Goal: Information Seeking & Learning: Learn about a topic

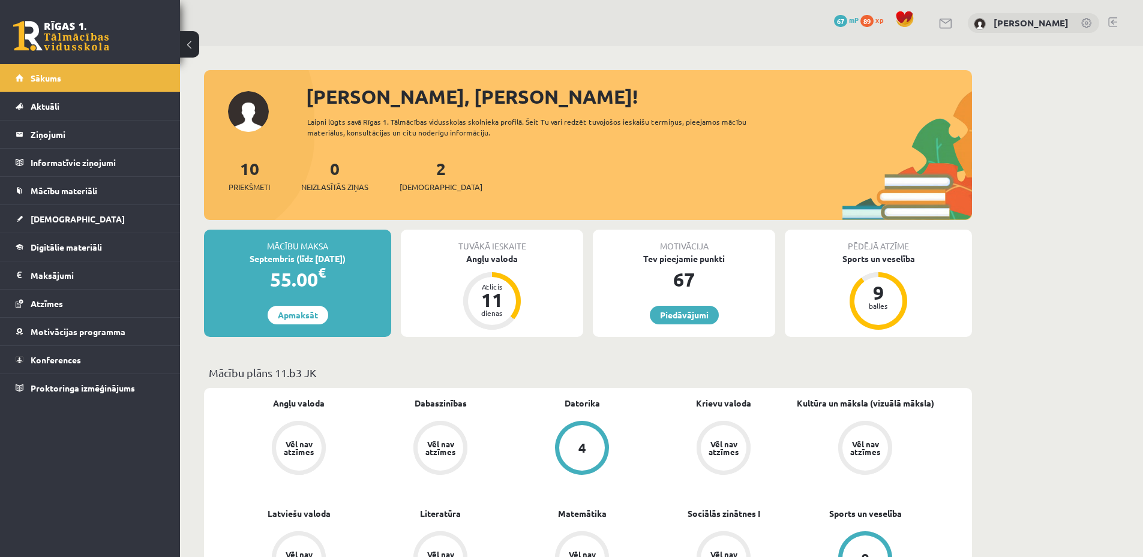
click at [1111, 25] on link at bounding box center [1112, 22] width 9 height 10
click at [68, 364] on span "Konferences" at bounding box center [56, 360] width 50 height 11
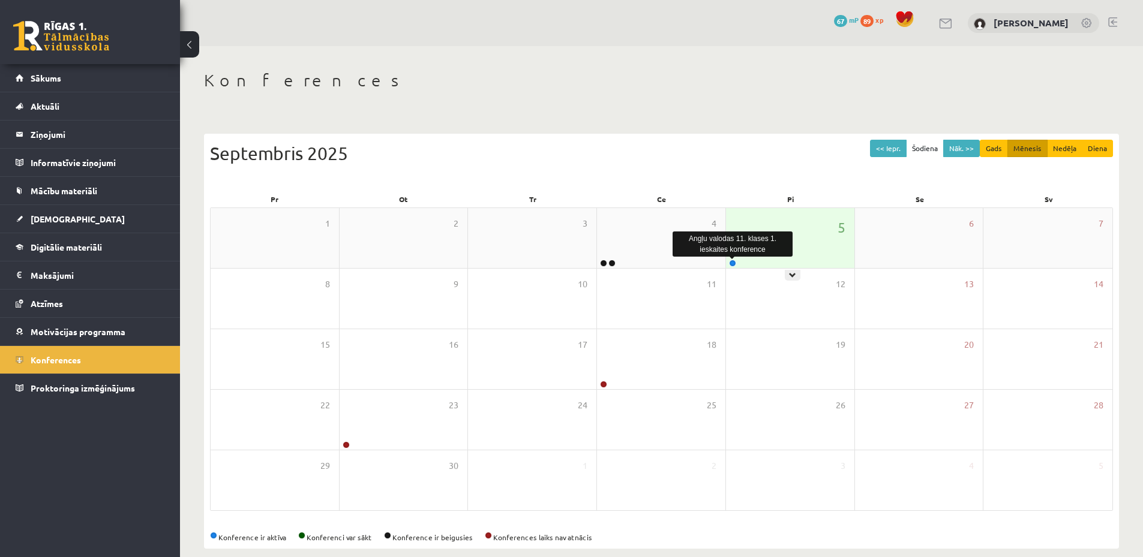
click at [730, 263] on link at bounding box center [732, 263] width 7 height 7
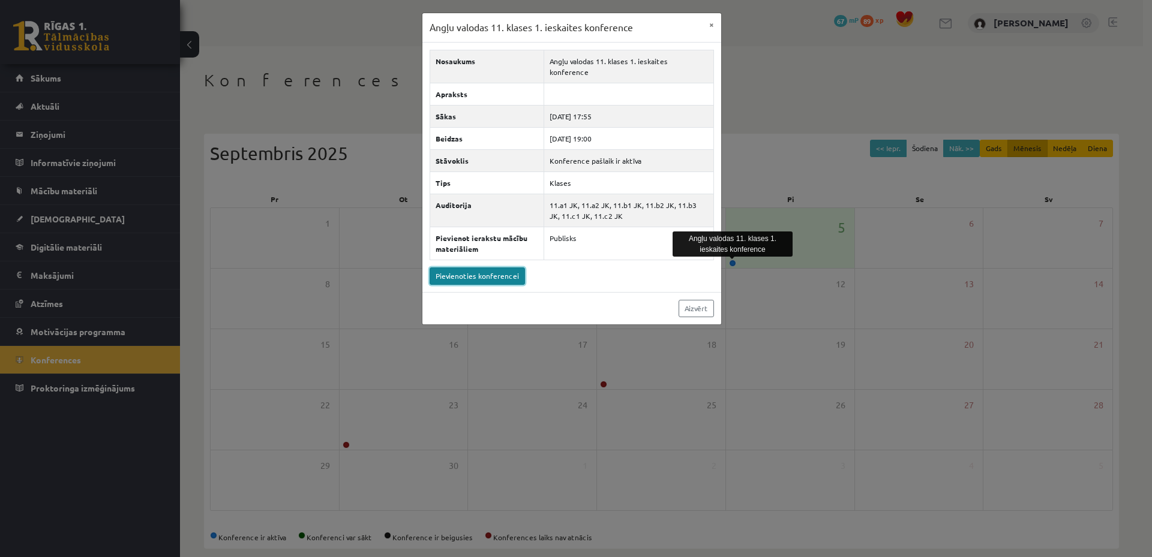
click at [476, 268] on link "Pievienoties konferencei" at bounding box center [477, 276] width 95 height 17
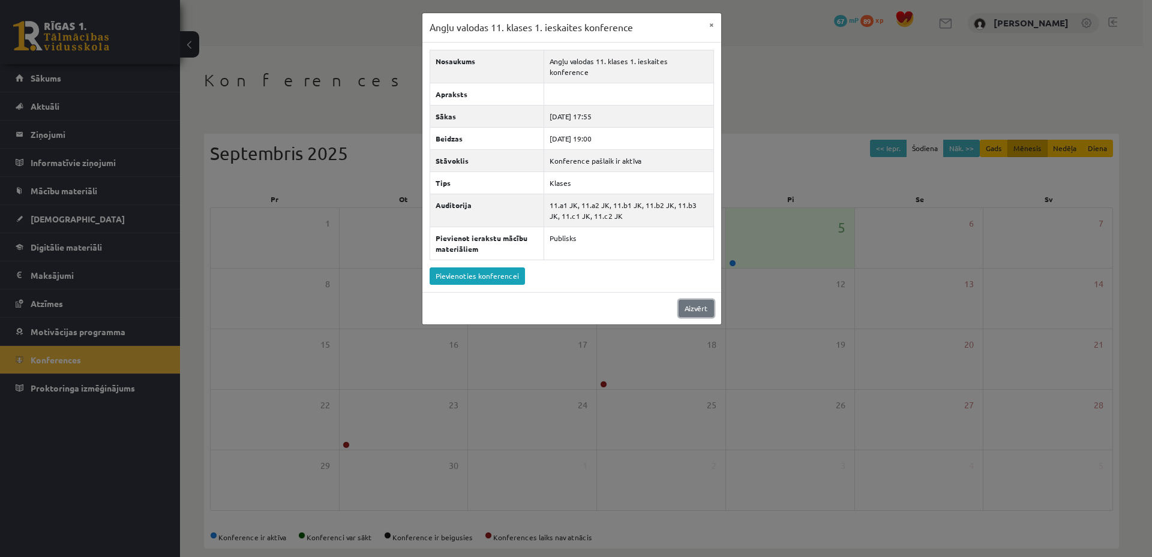
click at [699, 300] on link "Aizvērt" at bounding box center [696, 308] width 35 height 17
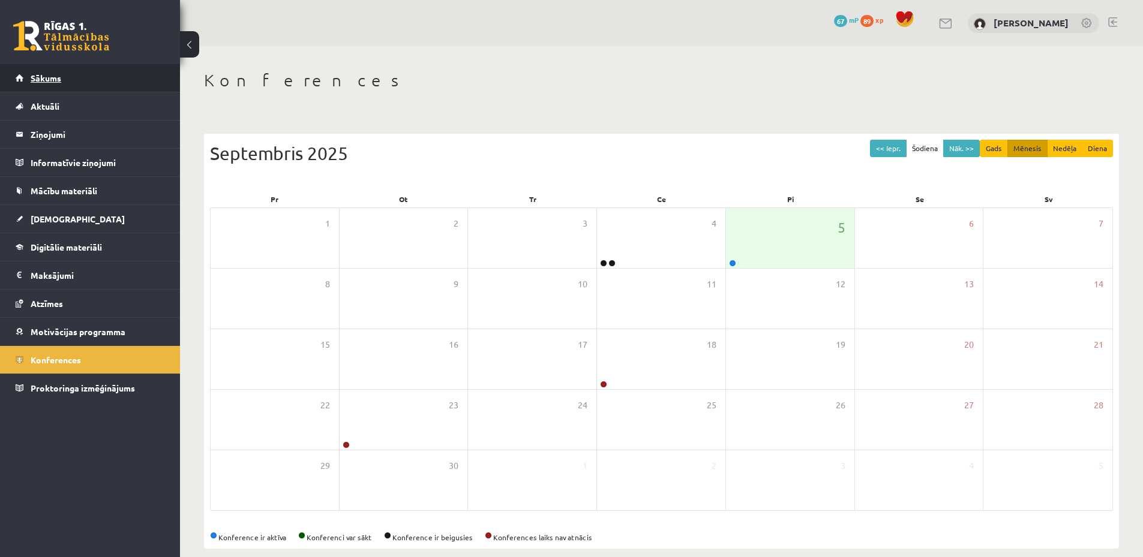
click at [98, 91] on link "Sākums" at bounding box center [90, 78] width 149 height 28
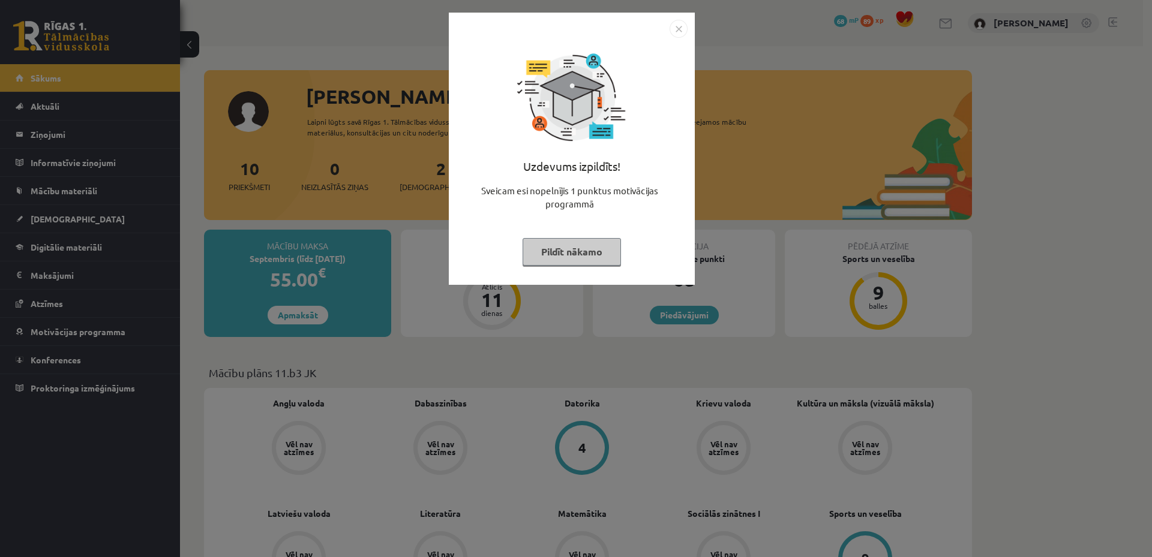
click at [595, 257] on button "Pildīt nākamo" at bounding box center [572, 252] width 98 height 28
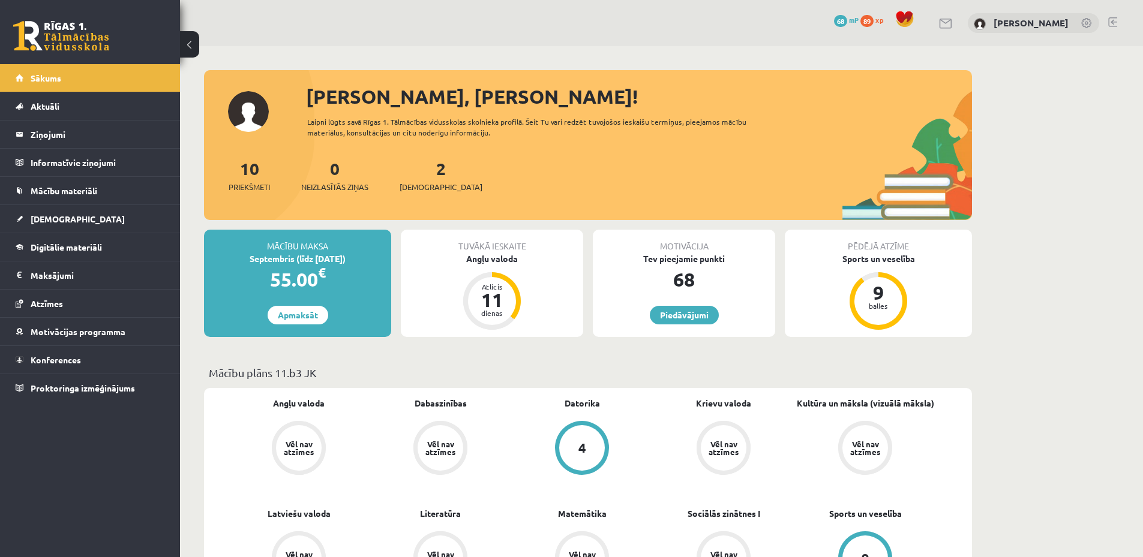
click at [1116, 19] on link at bounding box center [1112, 22] width 9 height 10
click at [74, 242] on span "Digitālie materiāli" at bounding box center [66, 247] width 71 height 11
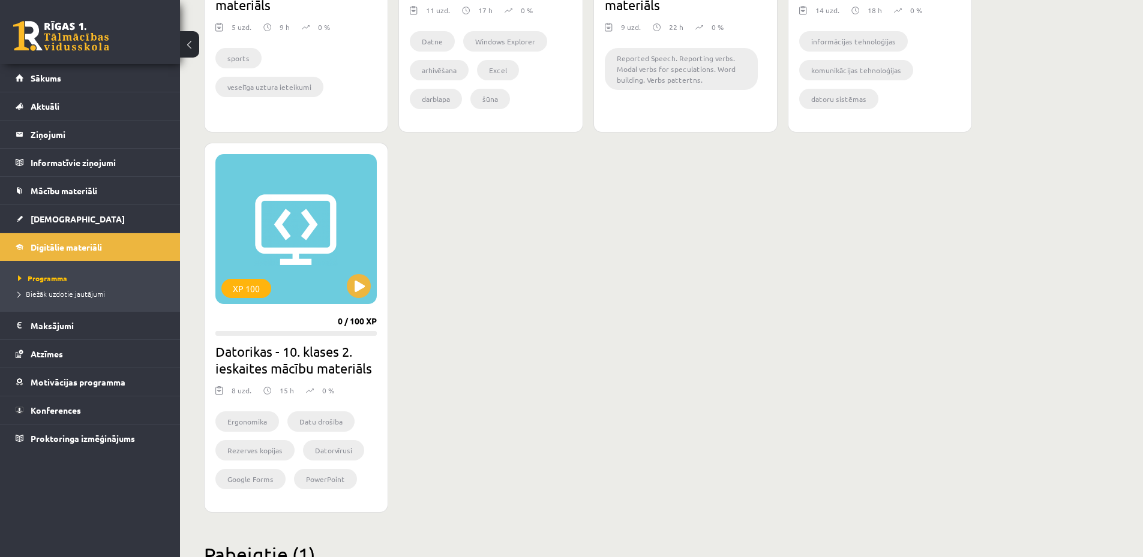
scroll to position [1280, 0]
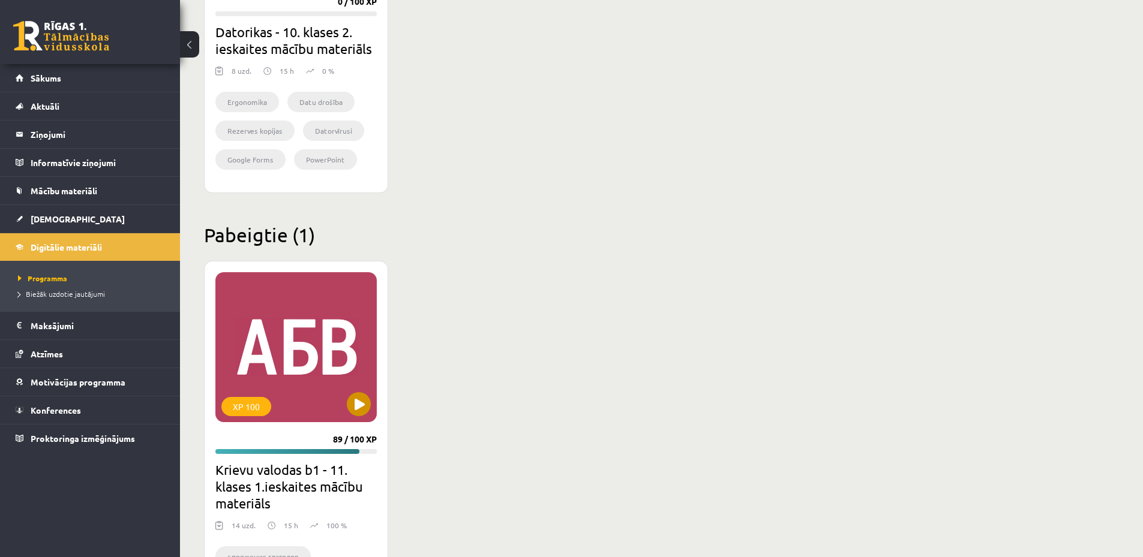
click at [308, 388] on div "XP 100" at bounding box center [295, 347] width 161 height 150
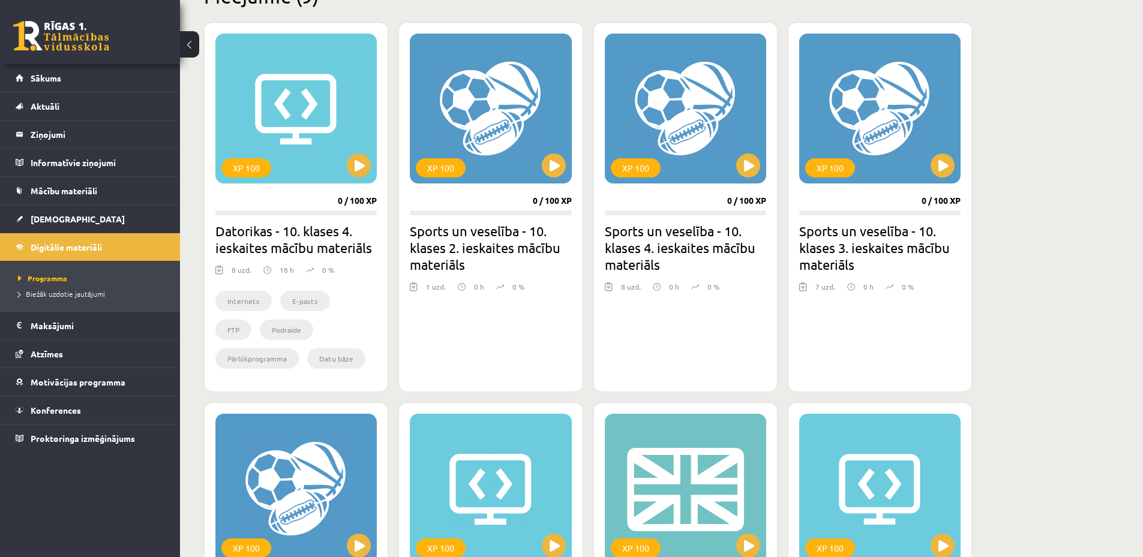
scroll to position [640, 0]
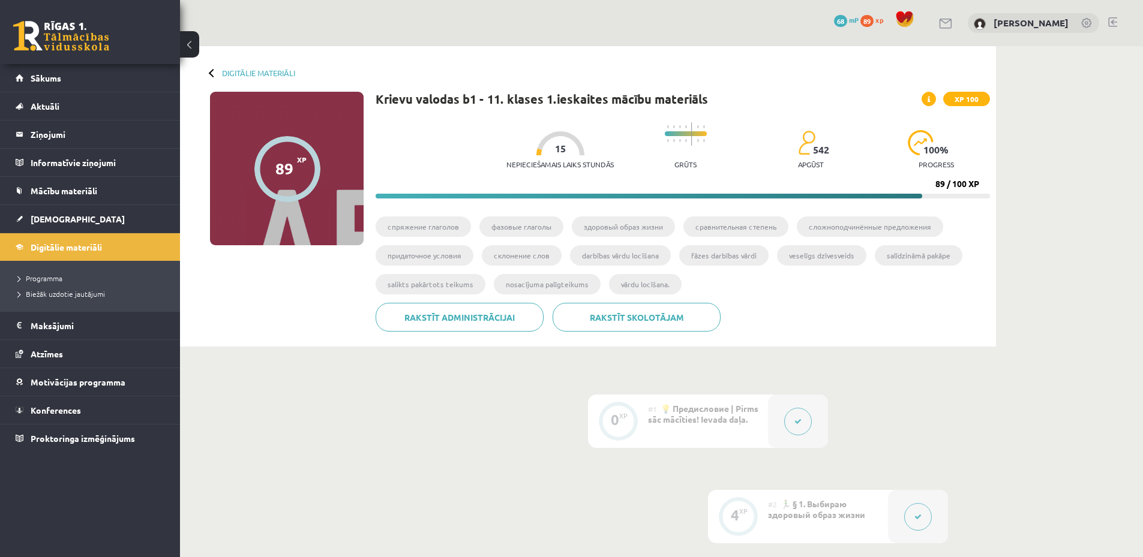
click at [827, 429] on div at bounding box center [798, 421] width 60 height 53
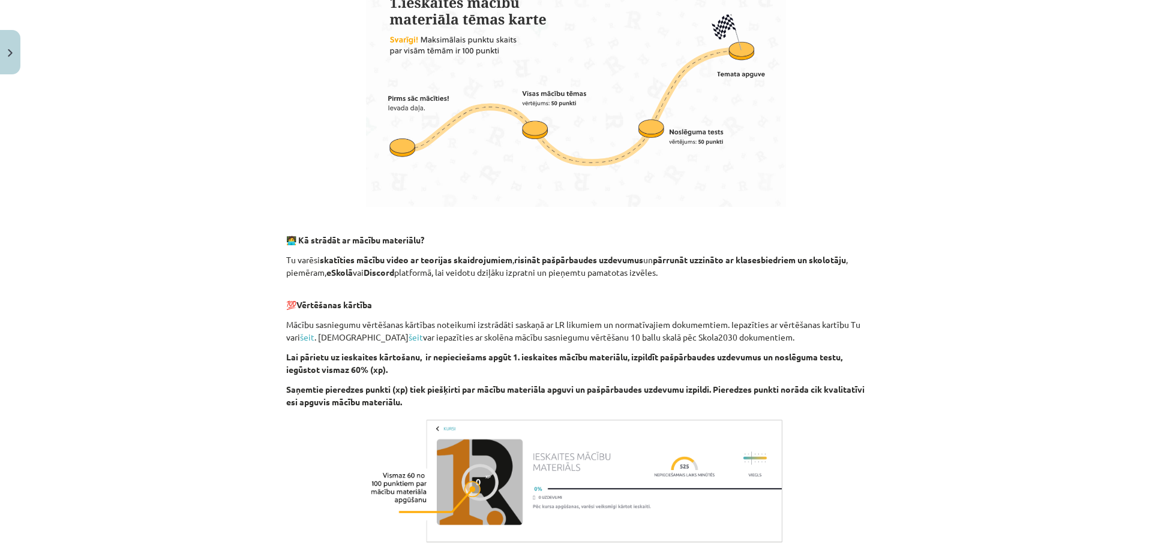
scroll to position [640, 0]
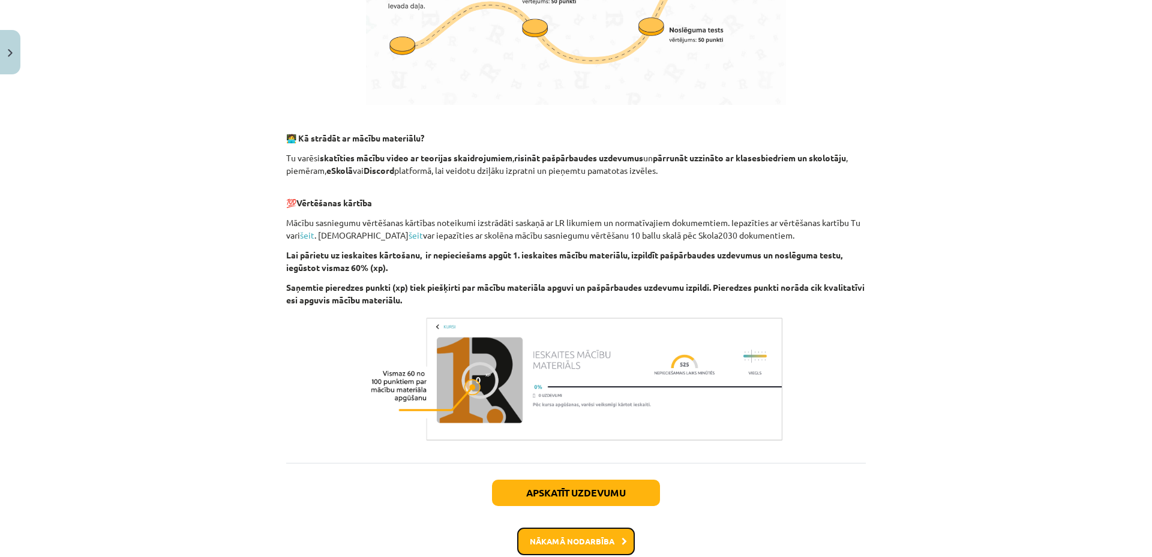
click at [604, 542] on button "Nākamā nodarbība" at bounding box center [576, 542] width 118 height 28
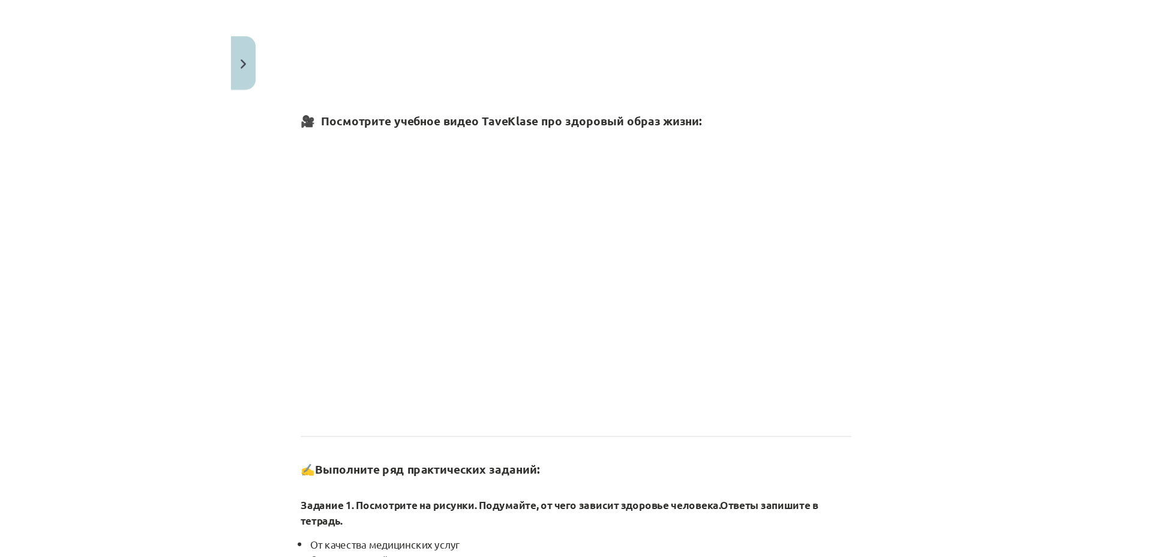
scroll to position [320, 0]
